Goal: Transaction & Acquisition: Purchase product/service

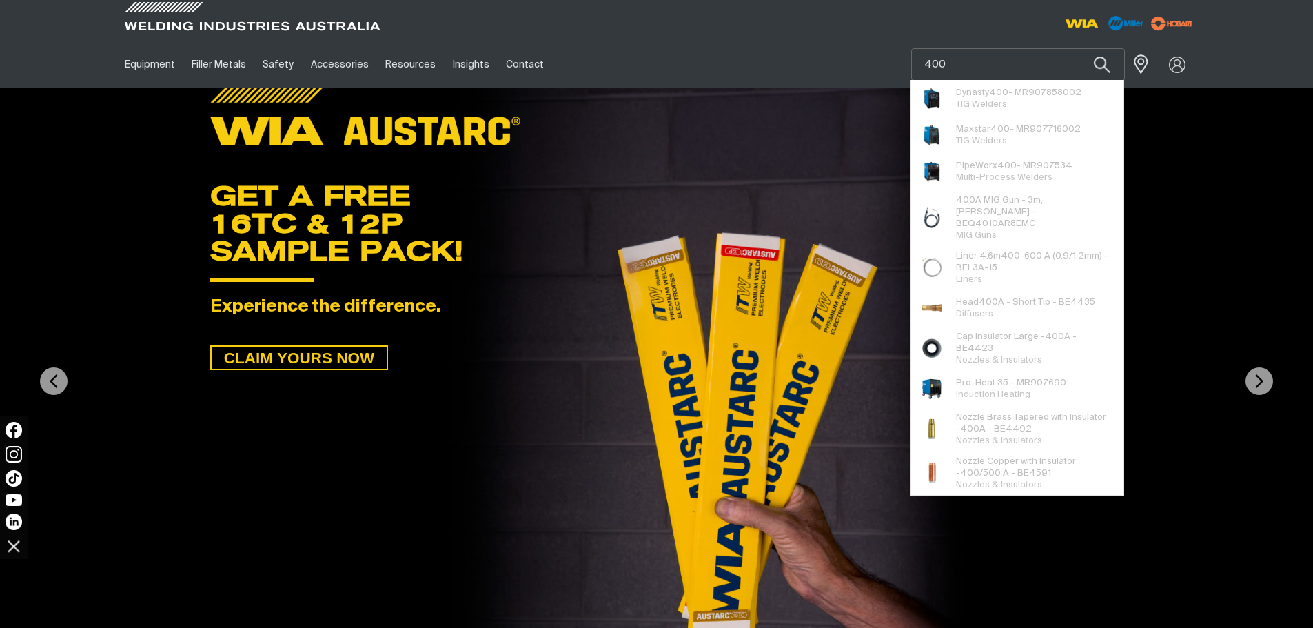
type input "400"
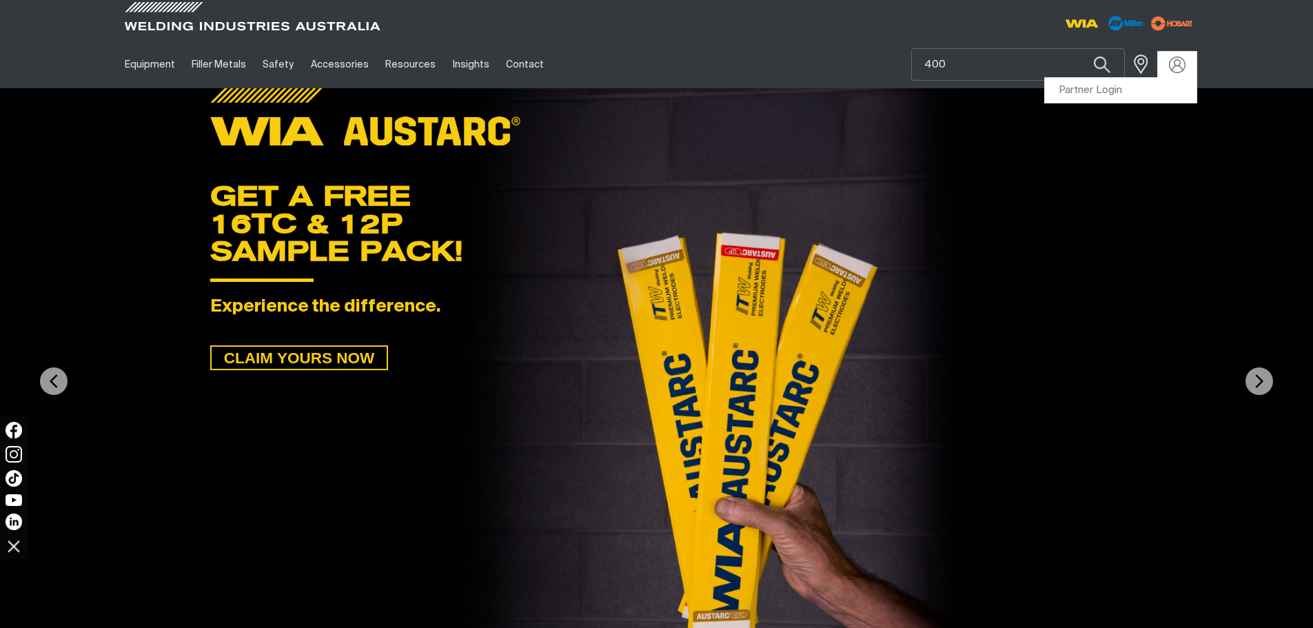
click at [1167, 55] on div at bounding box center [1177, 65] width 39 height 26
click at [1146, 85] on div "Search 400 When search results are available use up and down arrows to review a…" at bounding box center [1062, 65] width 270 height 48
click at [1145, 92] on link "Partner Login" at bounding box center [1121, 91] width 152 height 26
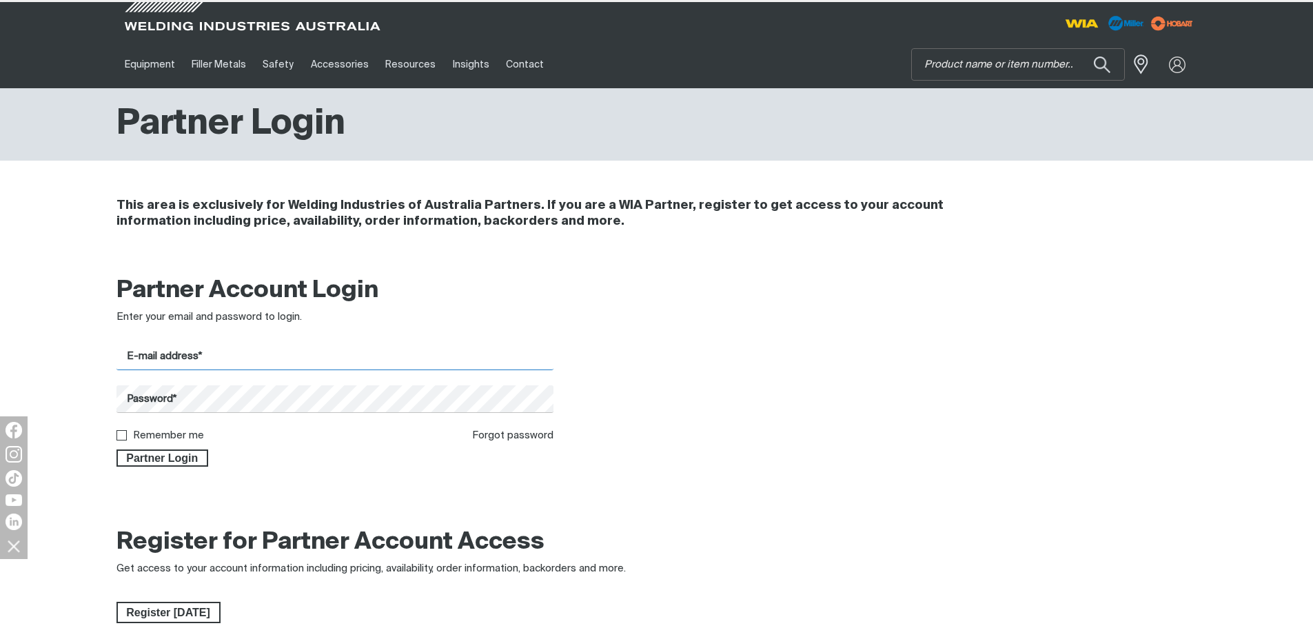
type input "[EMAIL_ADDRESS][DOMAIN_NAME]"
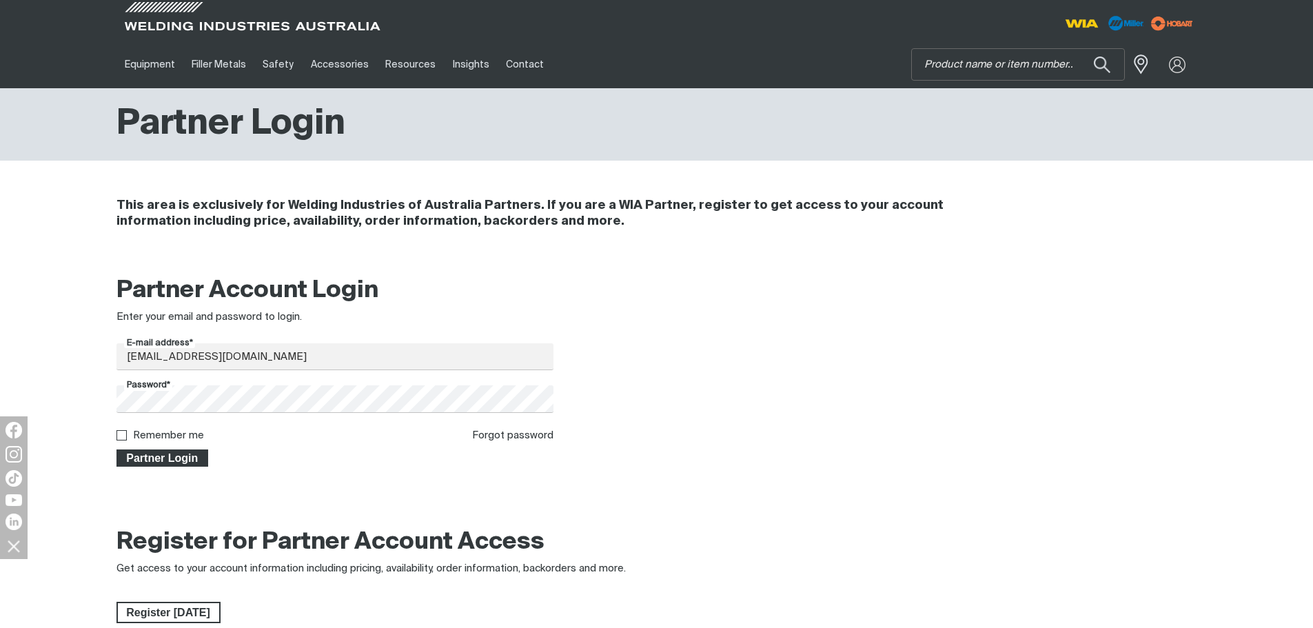
click at [172, 454] on span "Partner Login" at bounding box center [163, 459] width 90 height 18
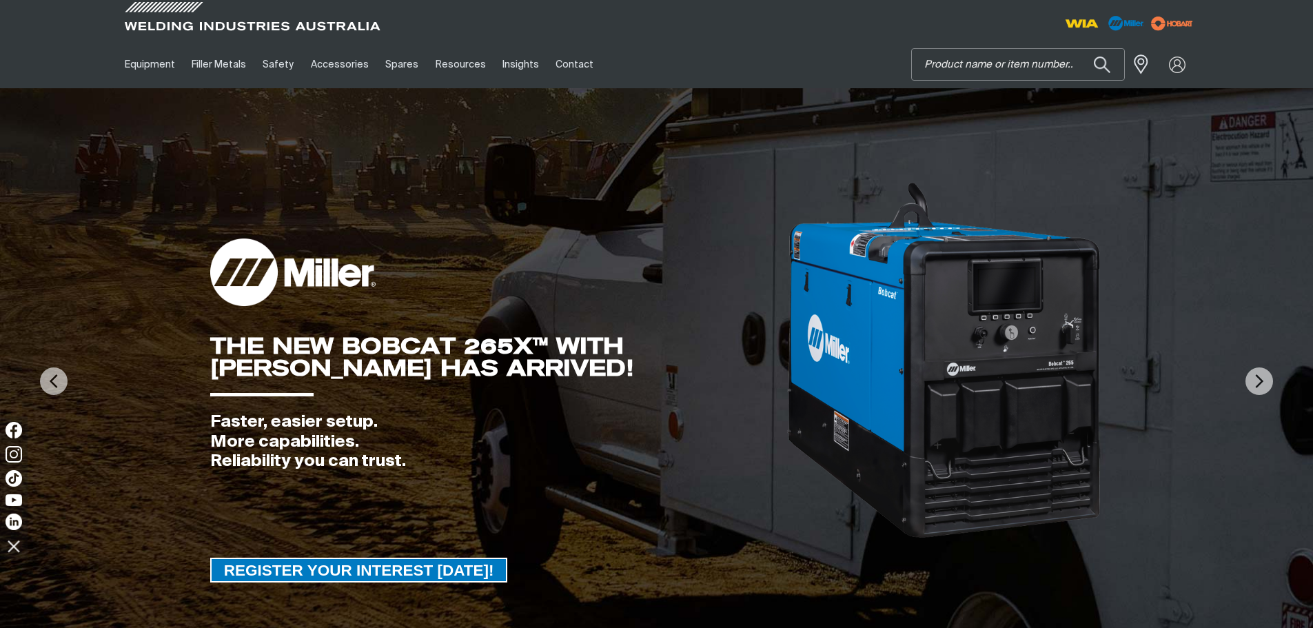
click at [947, 60] on input "Search" at bounding box center [1018, 64] width 212 height 31
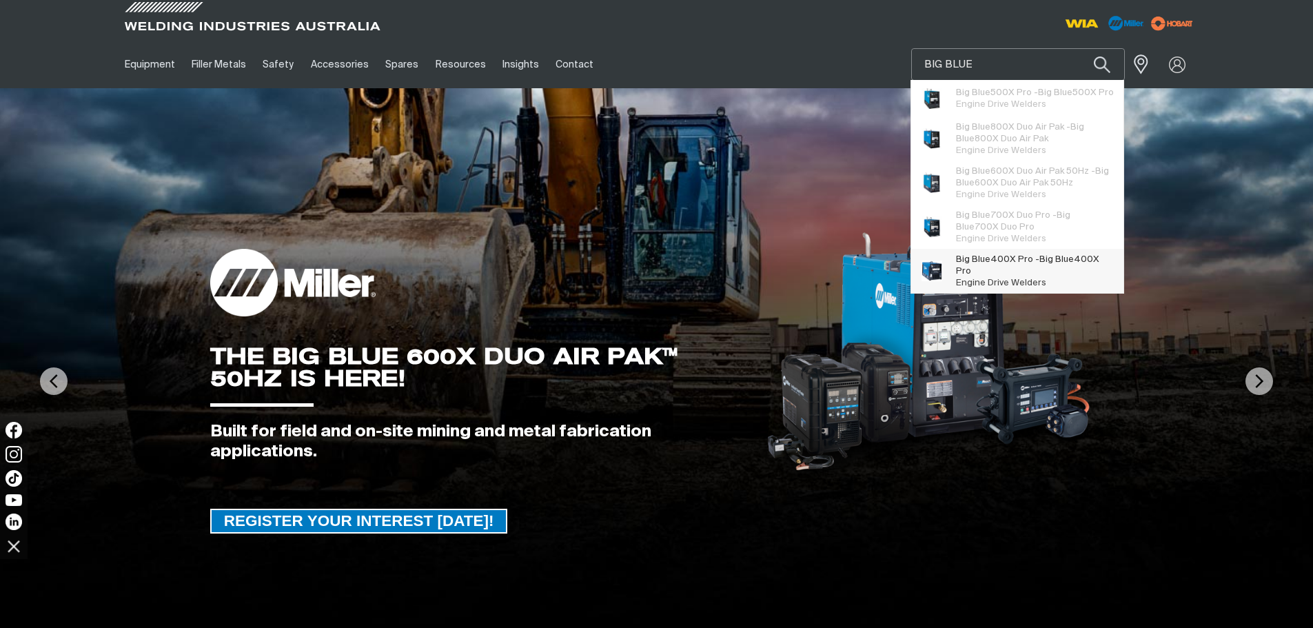
type input "BIG BLUE"
click at [1051, 264] on span "Big Blue" at bounding box center [1057, 259] width 34 height 9
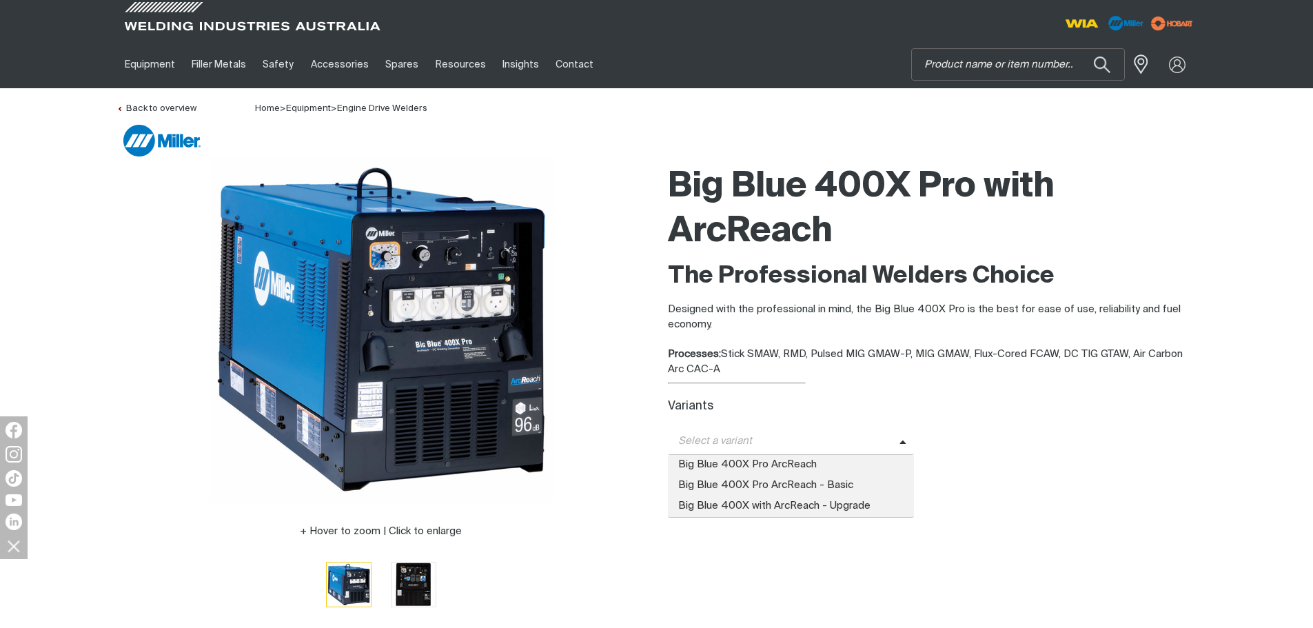
click at [786, 435] on span "Select a variant" at bounding box center [784, 442] width 232 height 16
click at [814, 501] on span "Big Blue 400X with ArcReach - Upgrade" at bounding box center [791, 506] width 247 height 21
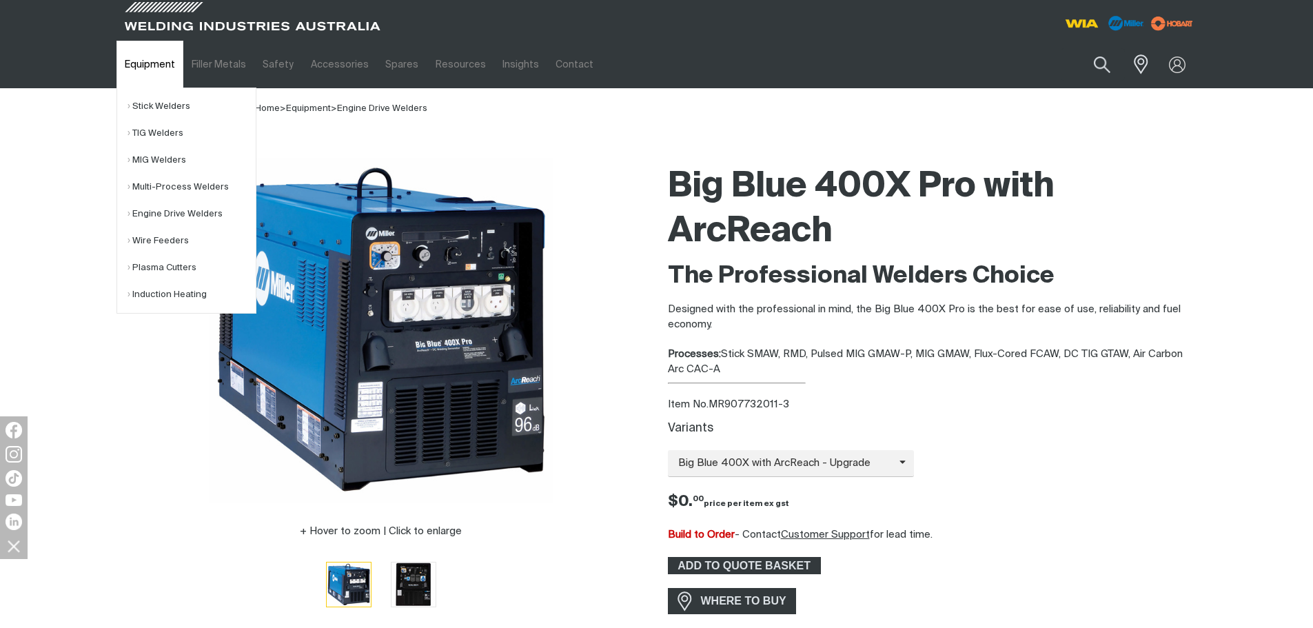
click at [139, 57] on link "Equipment" at bounding box center [150, 65] width 67 height 48
